Goal: Find specific page/section

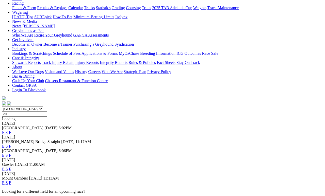
scroll to position [42, 0]
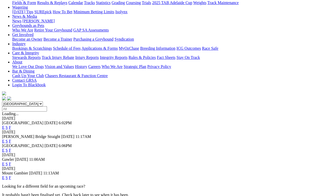
scroll to position [64, 0]
click at [11, 162] on link "F" at bounding box center [10, 164] width 2 height 4
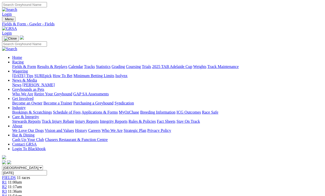
click at [19, 64] on link "Fields & Form" at bounding box center [24, 66] width 24 height 4
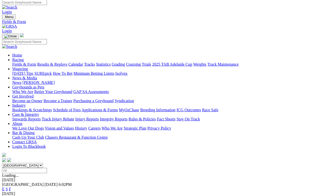
scroll to position [0, 1]
